Goal: Check status: Check status

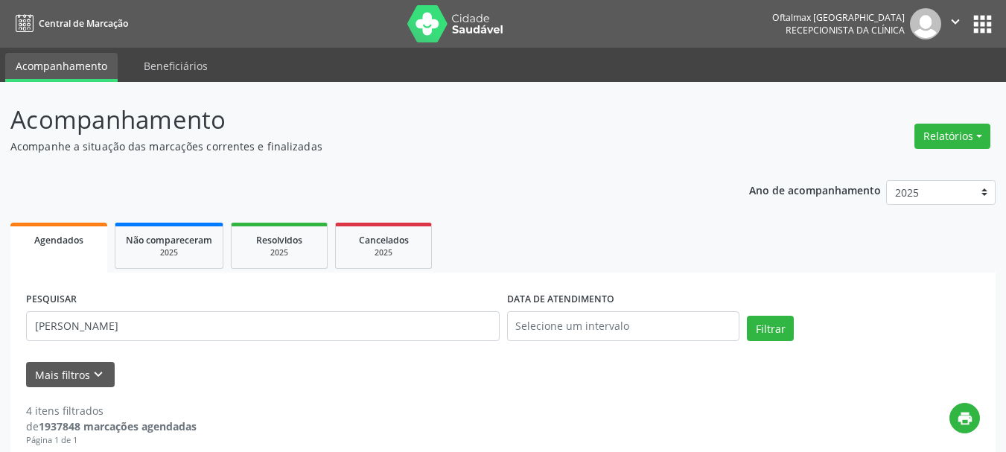
select select "9"
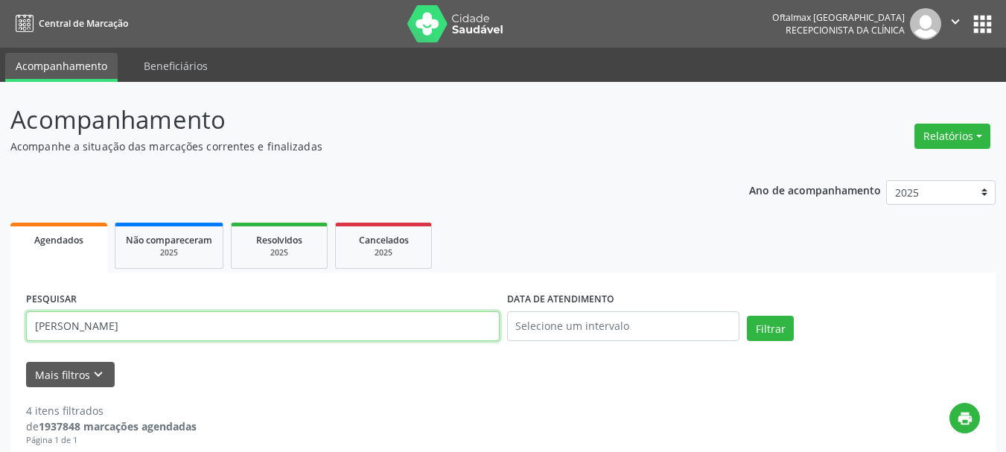
click at [162, 323] on input "[PERSON_NAME]" at bounding box center [262, 326] width 473 height 30
type input "C"
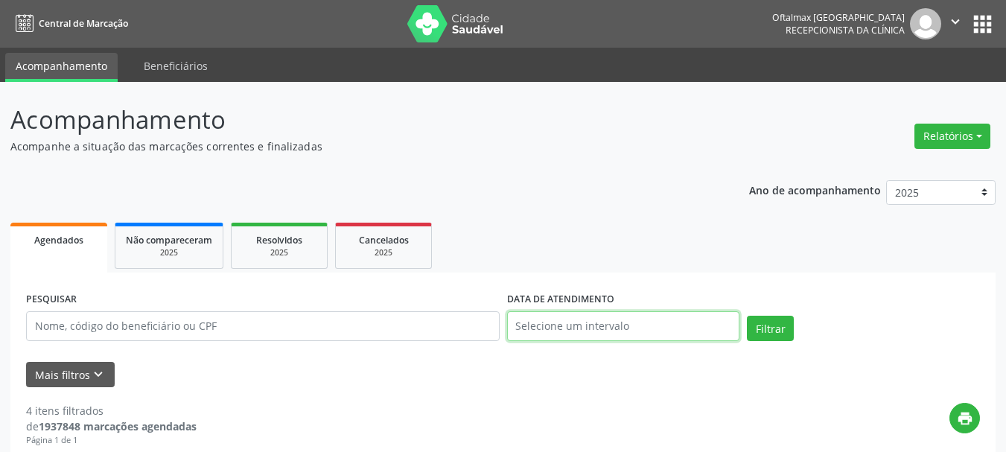
click at [547, 325] on input "text" at bounding box center [623, 326] width 233 height 30
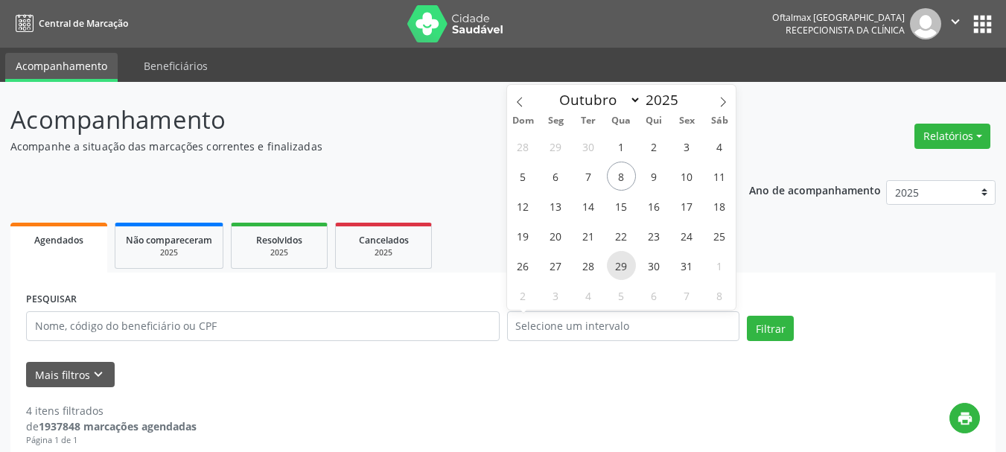
click at [621, 269] on span "29" at bounding box center [621, 265] width 29 height 29
type input "[DATE]"
click at [621, 269] on span "29" at bounding box center [621, 265] width 29 height 29
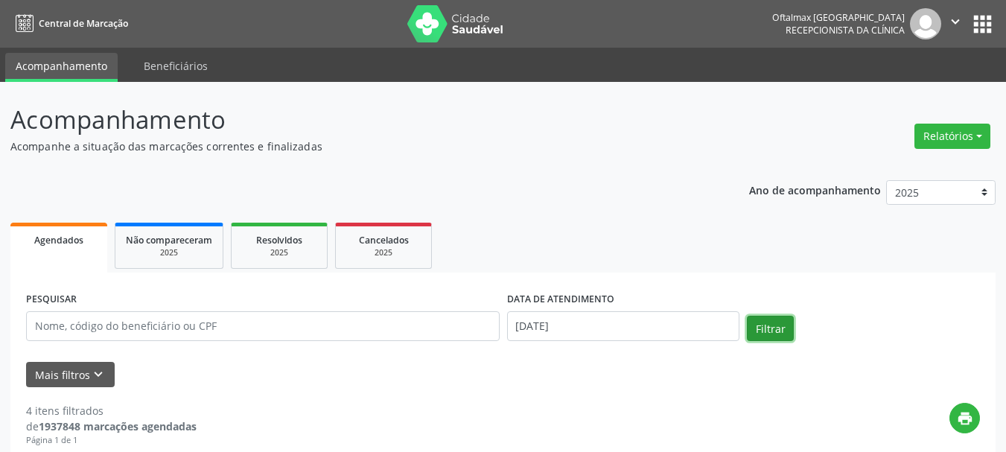
click at [784, 327] on button "Filtrar" at bounding box center [770, 328] width 47 height 25
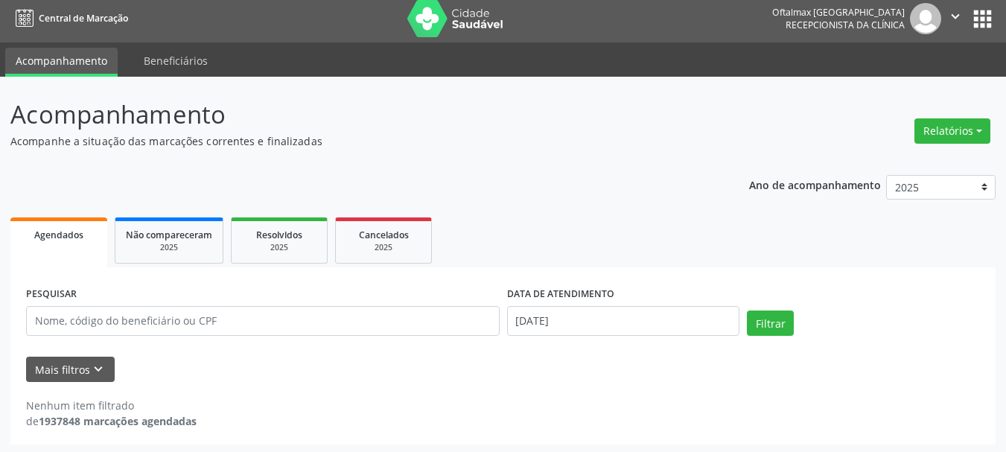
scroll to position [8, 0]
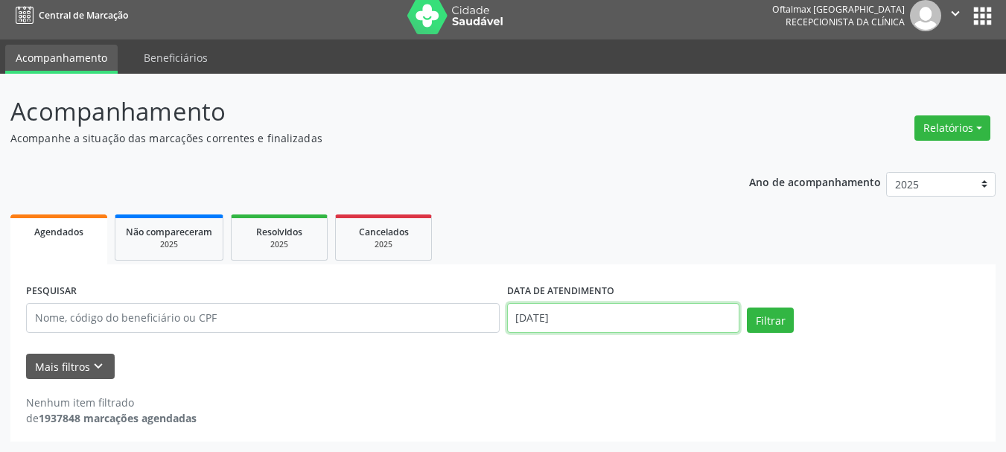
click at [586, 315] on input "[DATE]" at bounding box center [623, 318] width 233 height 30
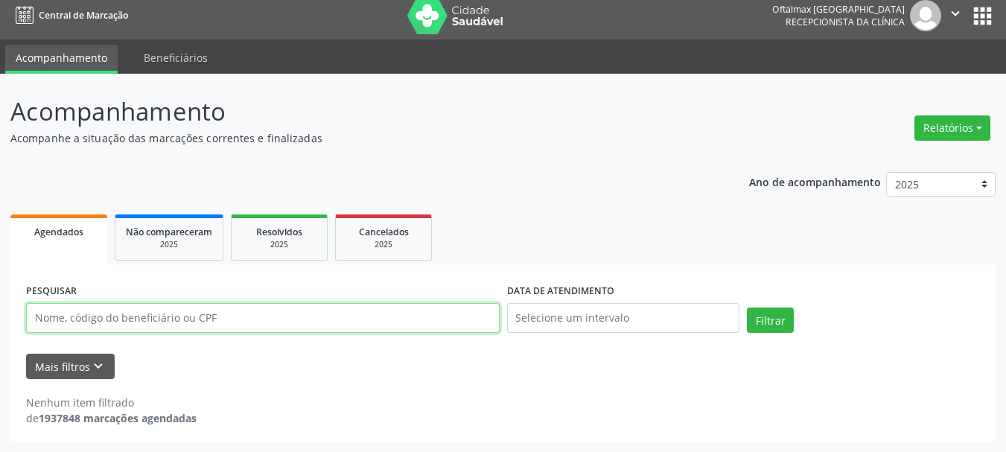
click at [86, 326] on input "text" at bounding box center [262, 318] width 473 height 30
paste input "[PERSON_NAME]"
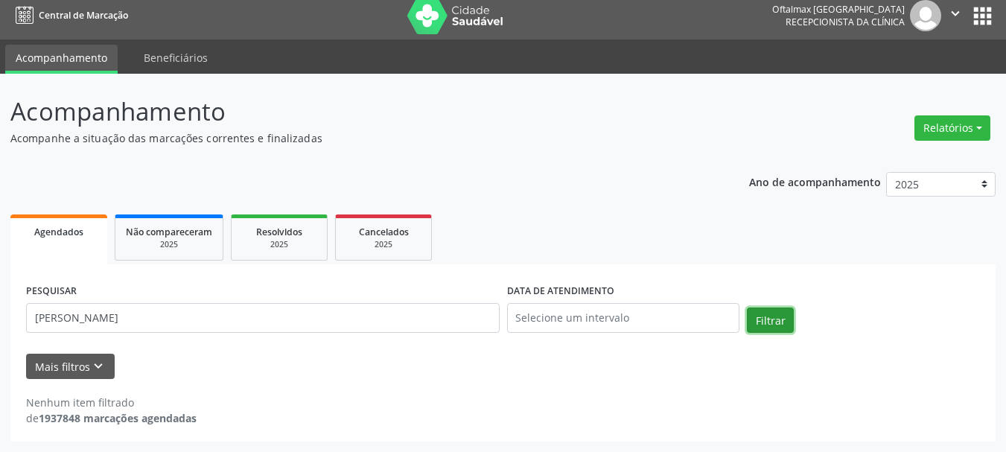
click at [769, 312] on button "Filtrar" at bounding box center [770, 319] width 47 height 25
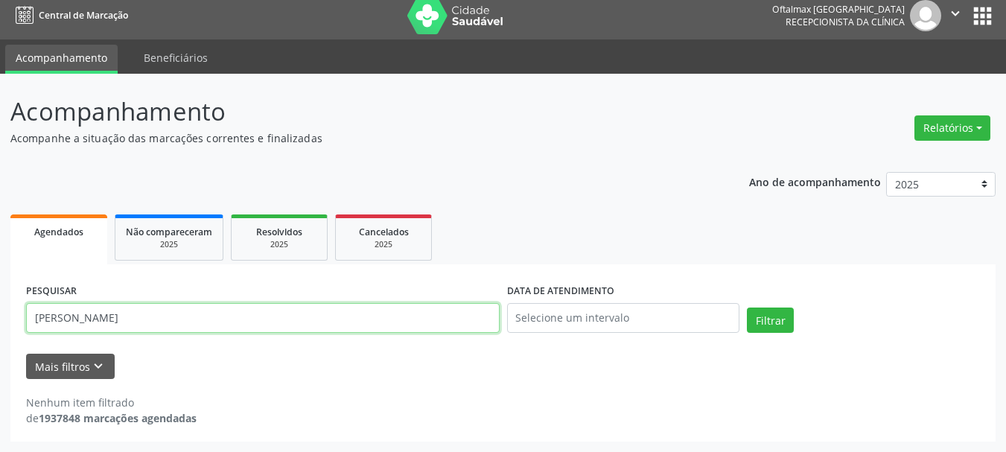
click at [173, 314] on input "[PERSON_NAME]" at bounding box center [262, 318] width 473 height 30
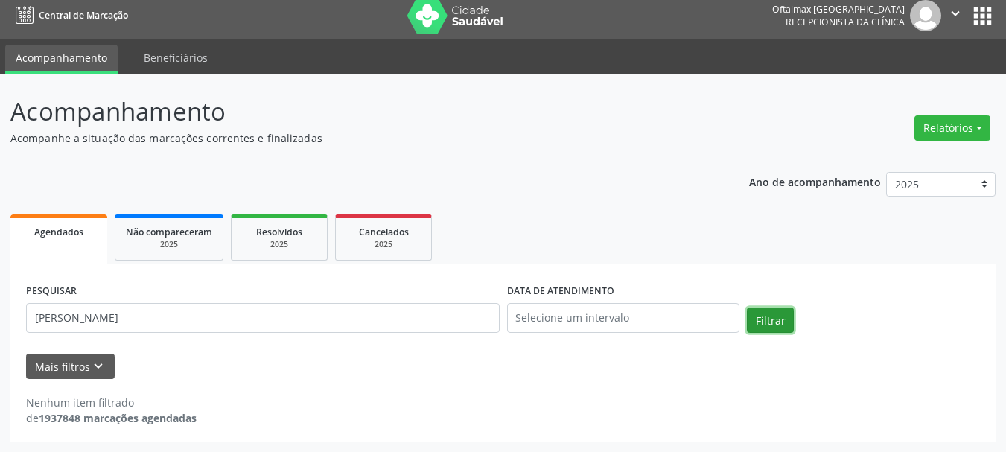
click at [771, 319] on button "Filtrar" at bounding box center [770, 319] width 47 height 25
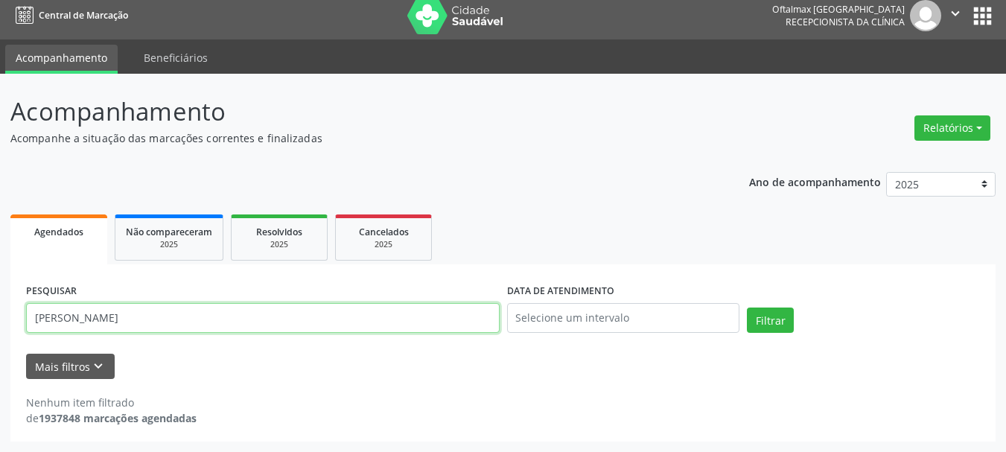
drag, startPoint x: 126, startPoint y: 317, endPoint x: 0, endPoint y: 356, distance: 131.6
click at [0, 356] on div "Acompanhamento Acompanhe a situação das marcações correntes e finalizadas Relat…" at bounding box center [503, 263] width 1006 height 378
type input "[PERSON_NAME]"
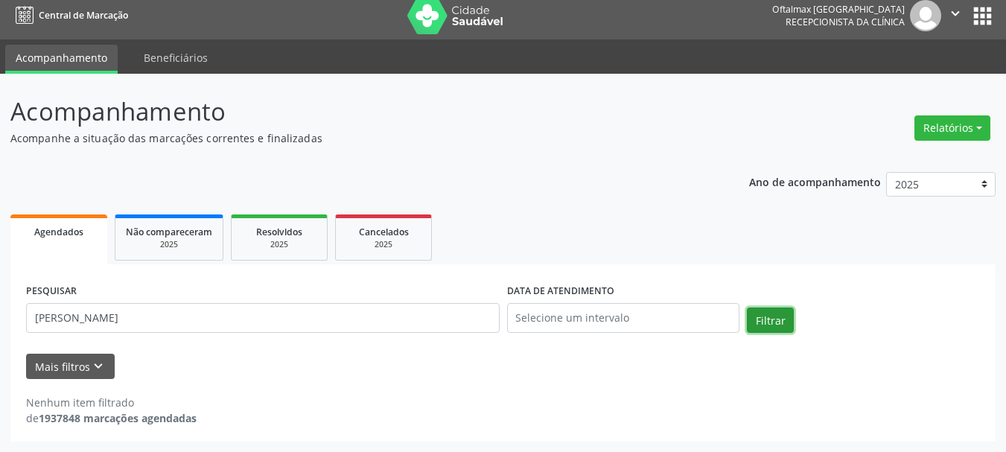
click at [761, 318] on button "Filtrar" at bounding box center [770, 319] width 47 height 25
